Goal: Task Accomplishment & Management: Manage account settings

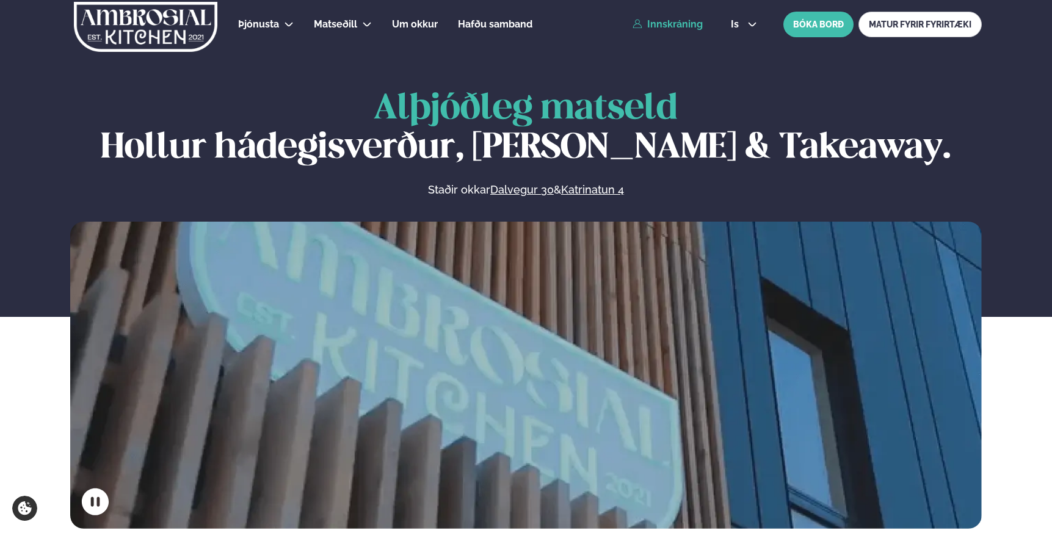
click at [681, 19] on link "Innskráning" at bounding box center [667, 24] width 70 height 11
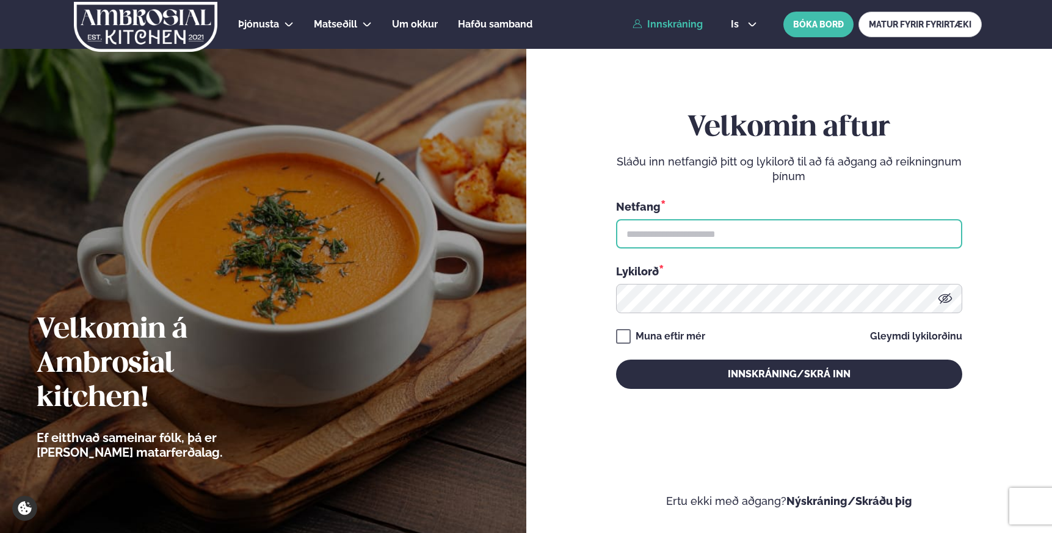
click at [654, 239] on input "text" at bounding box center [789, 233] width 346 height 29
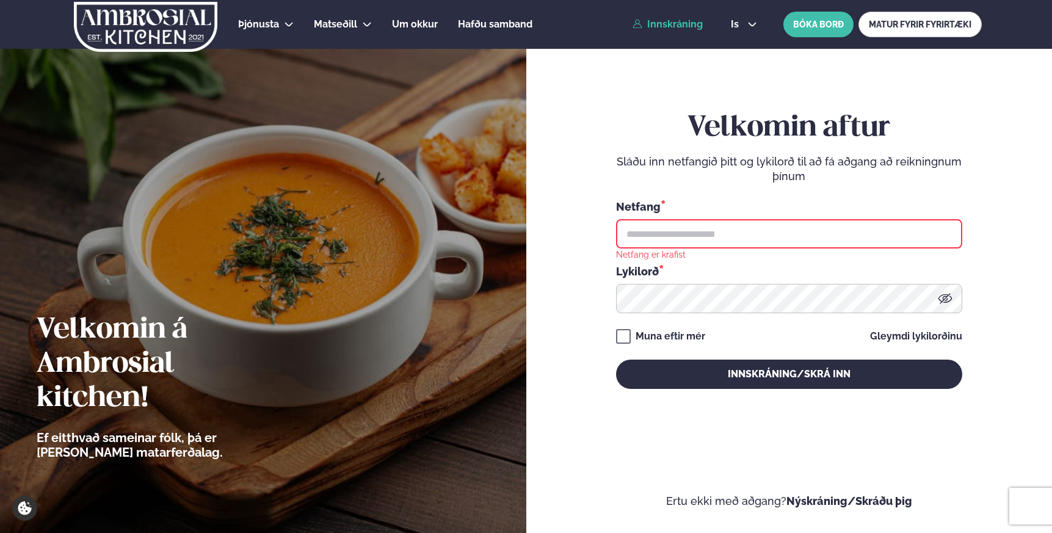
type input "**********"
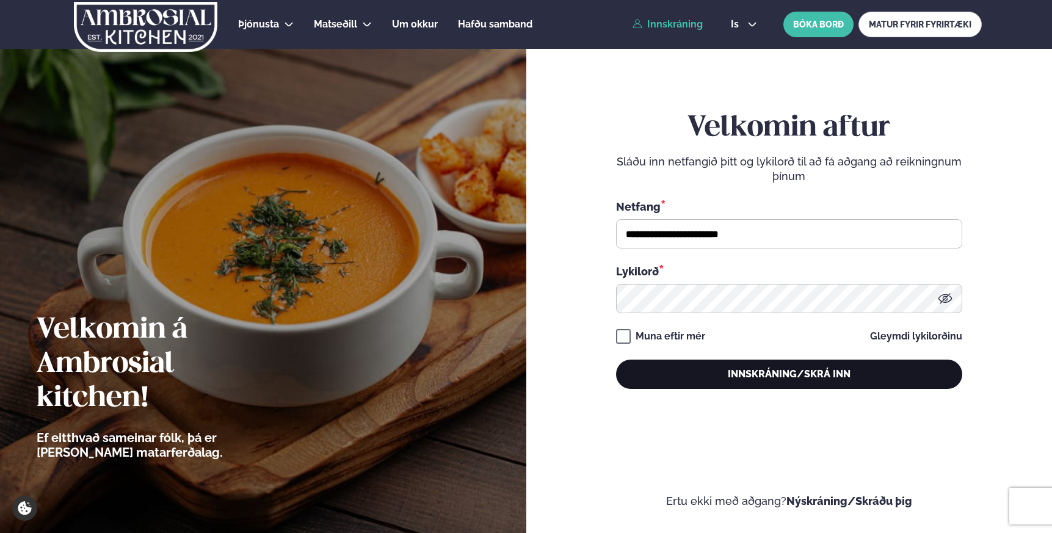
click at [773, 377] on button "Innskráning/Skrá inn" at bounding box center [789, 374] width 346 height 29
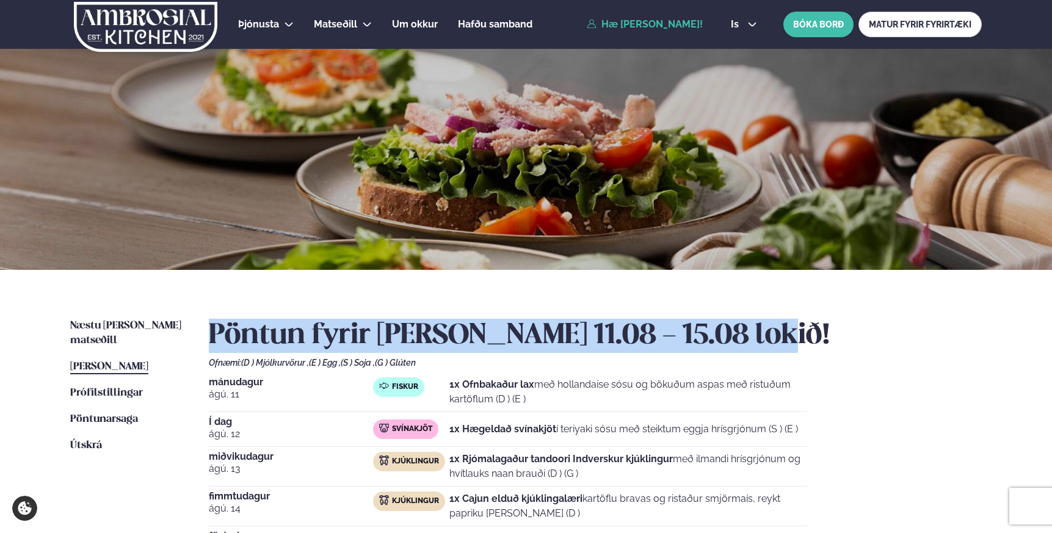
drag, startPoint x: 212, startPoint y: 333, endPoint x: 772, endPoint y: 324, distance: 559.8
click at [772, 324] on h2 "Pöntun fyrir [PERSON_NAME] 11.08 - 15.08 lokið!" at bounding box center [595, 336] width 773 height 34
click at [791, 336] on h2 "Pöntun fyrir [PERSON_NAME] 11.08 - 15.08 lokið!" at bounding box center [595, 336] width 773 height 34
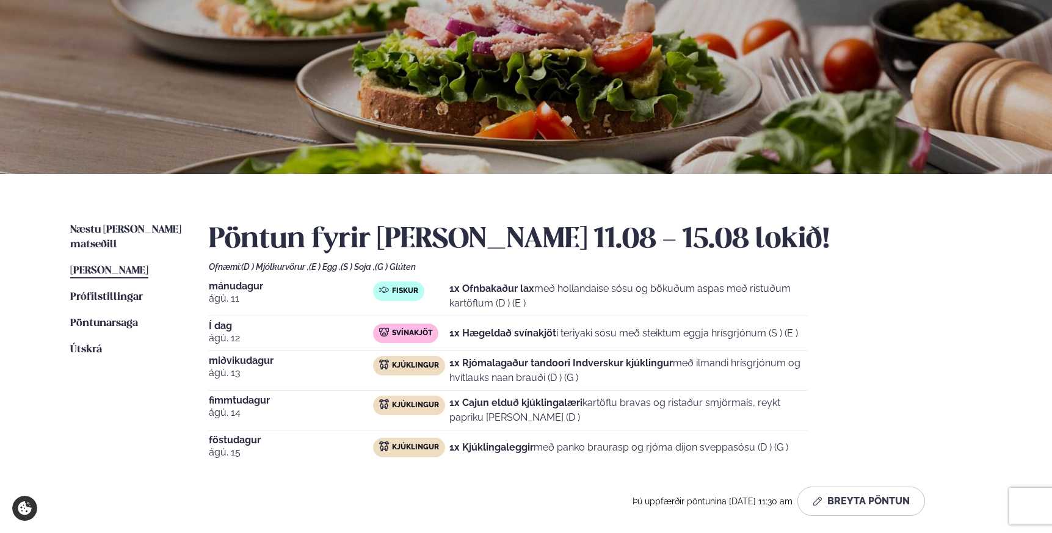
scroll to position [107, 0]
